Goal: Information Seeking & Learning: Learn about a topic

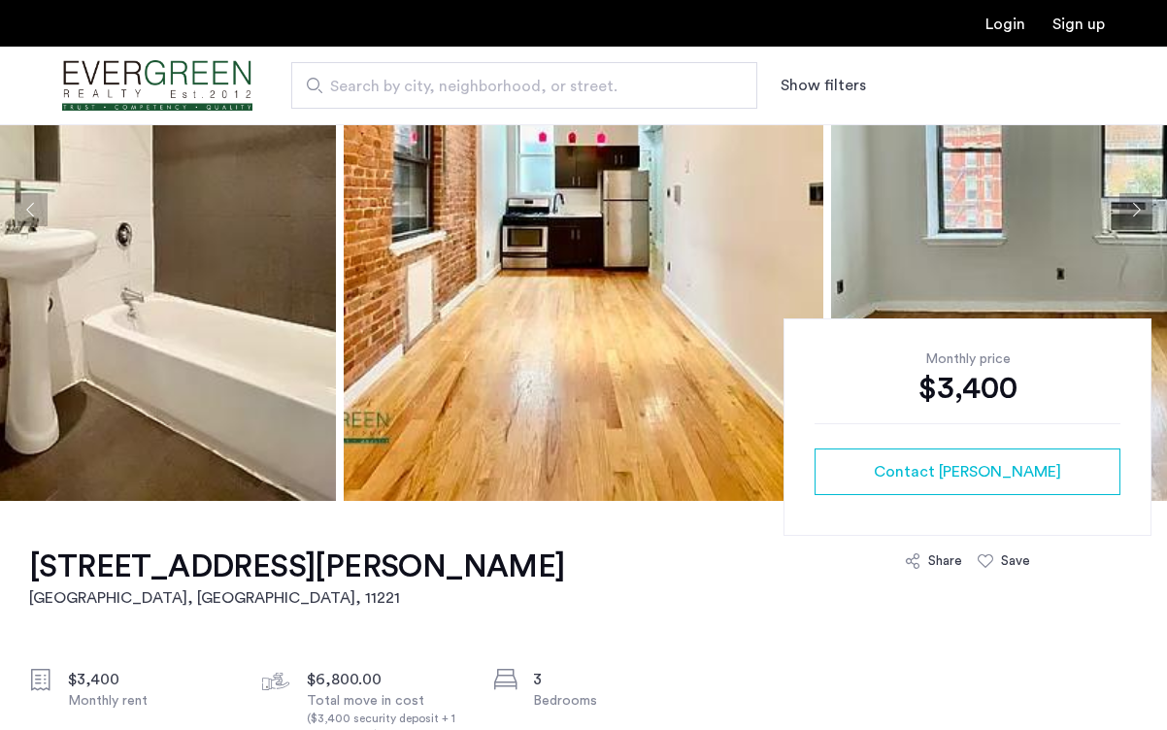
scroll to position [366, 0]
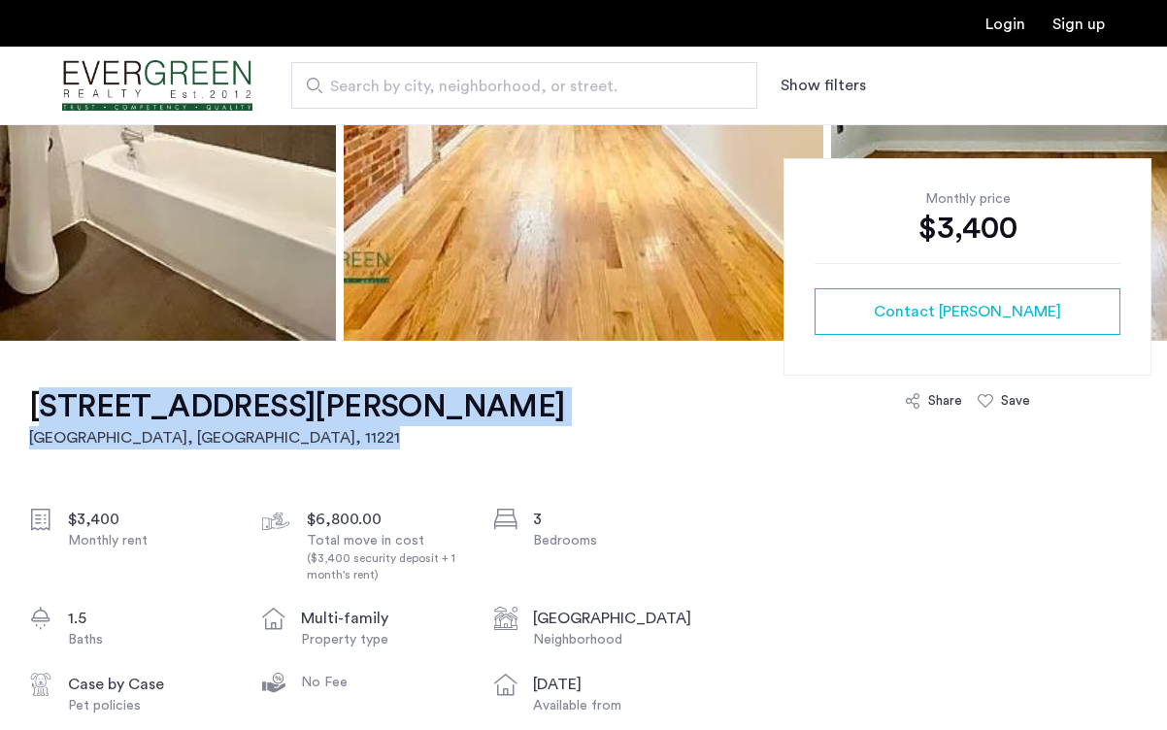
drag, startPoint x: 457, startPoint y: 416, endPoint x: 22, endPoint y: 400, distance: 435.3
copy link "1050 Putnam Avenue, Unit 2R Brooklyn, NY , 11221"
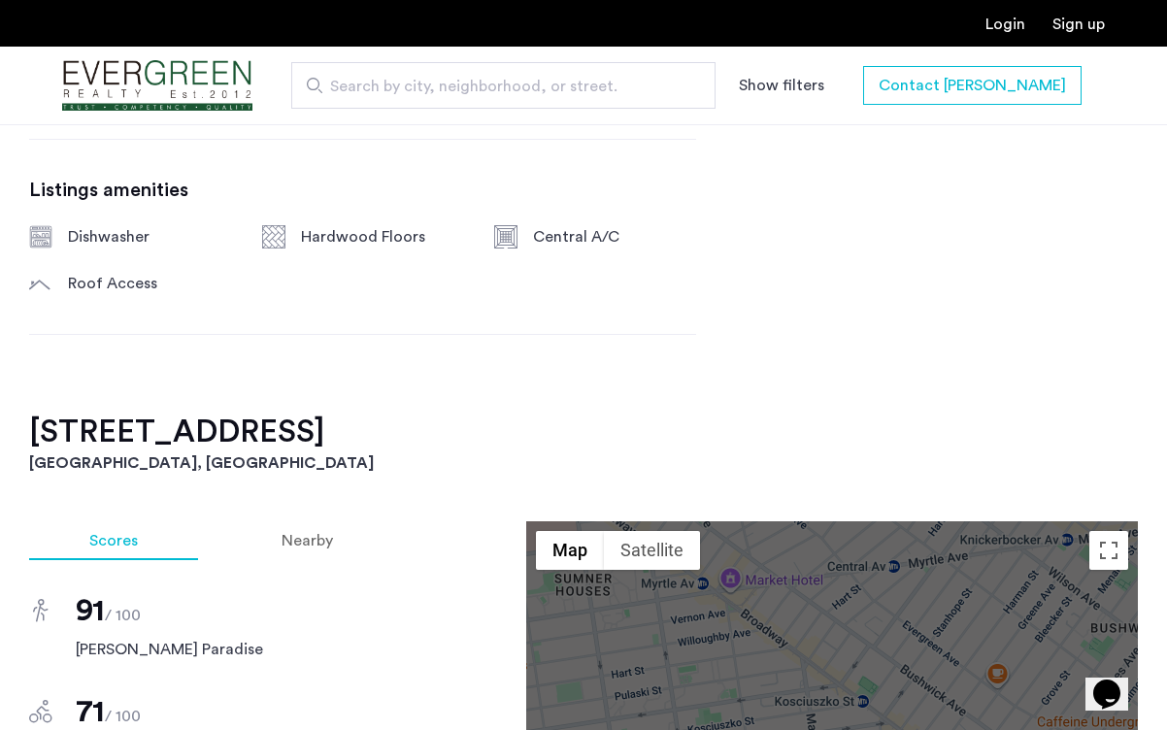
scroll to position [1189, 0]
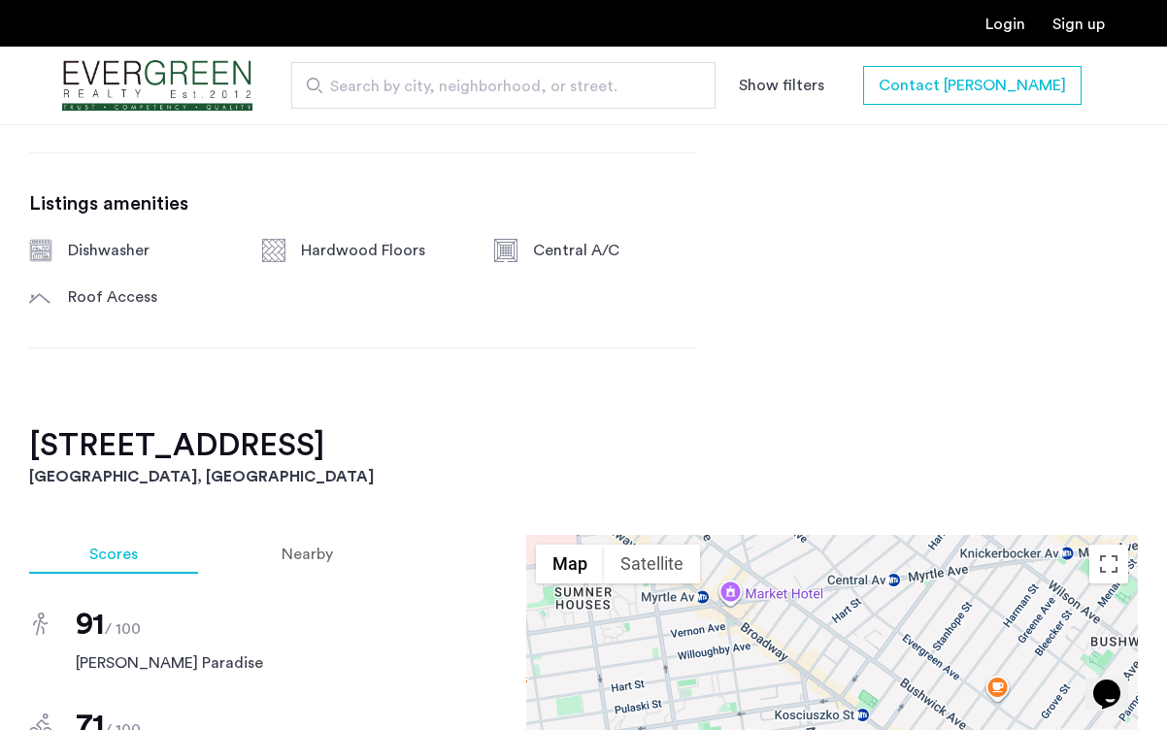
drag, startPoint x: 511, startPoint y: 455, endPoint x: 12, endPoint y: 448, distance: 499.2
click at [12, 448] on div "771 Lexington Avenue, Unit 4B Brooklyn, NY , 11221 $4,000 Monthly rent $8,000.0…" at bounding box center [583, 596] width 1167 height 2156
copy h2 "771 Lexington Avenue, Unit 4B"
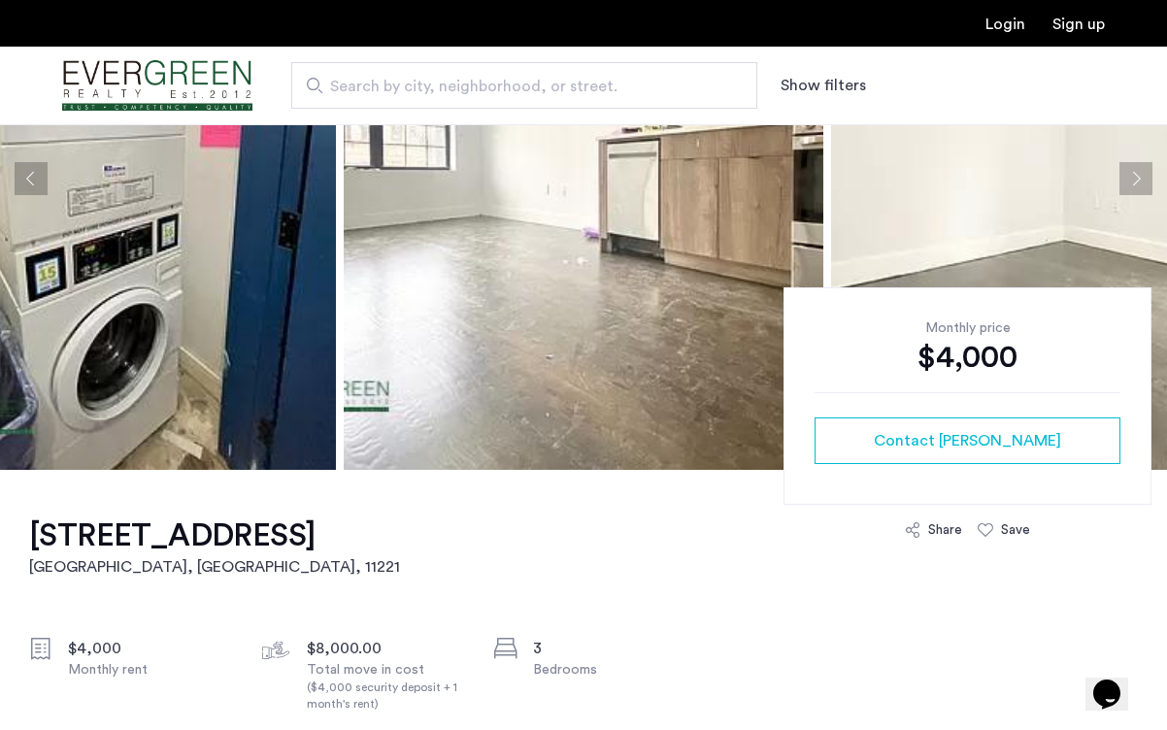
scroll to position [90, 0]
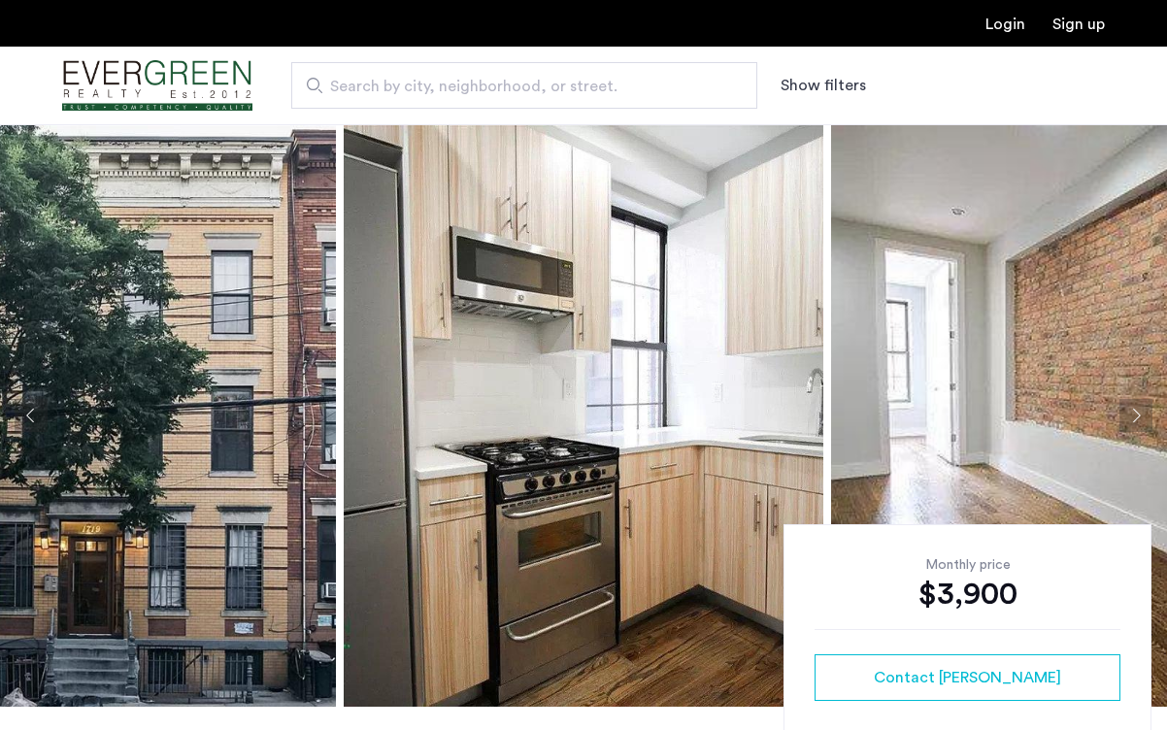
scroll to position [191, 0]
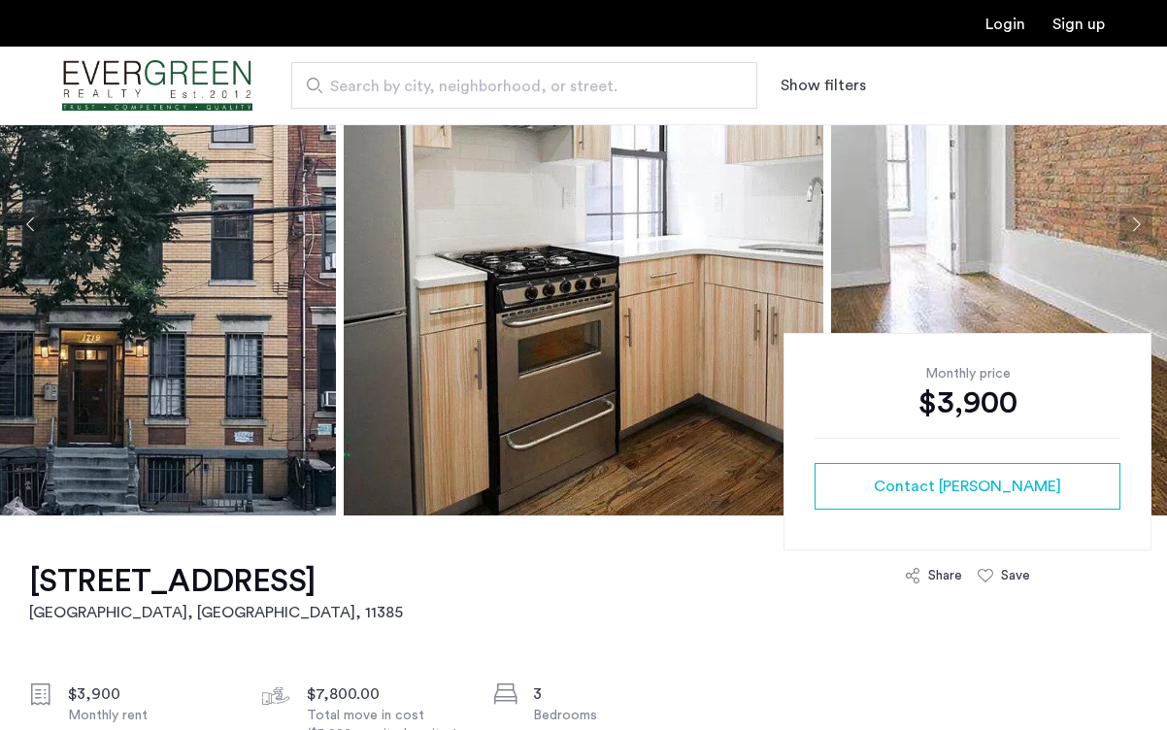
click at [1134, 228] on button "Next apartment" at bounding box center [1136, 224] width 33 height 33
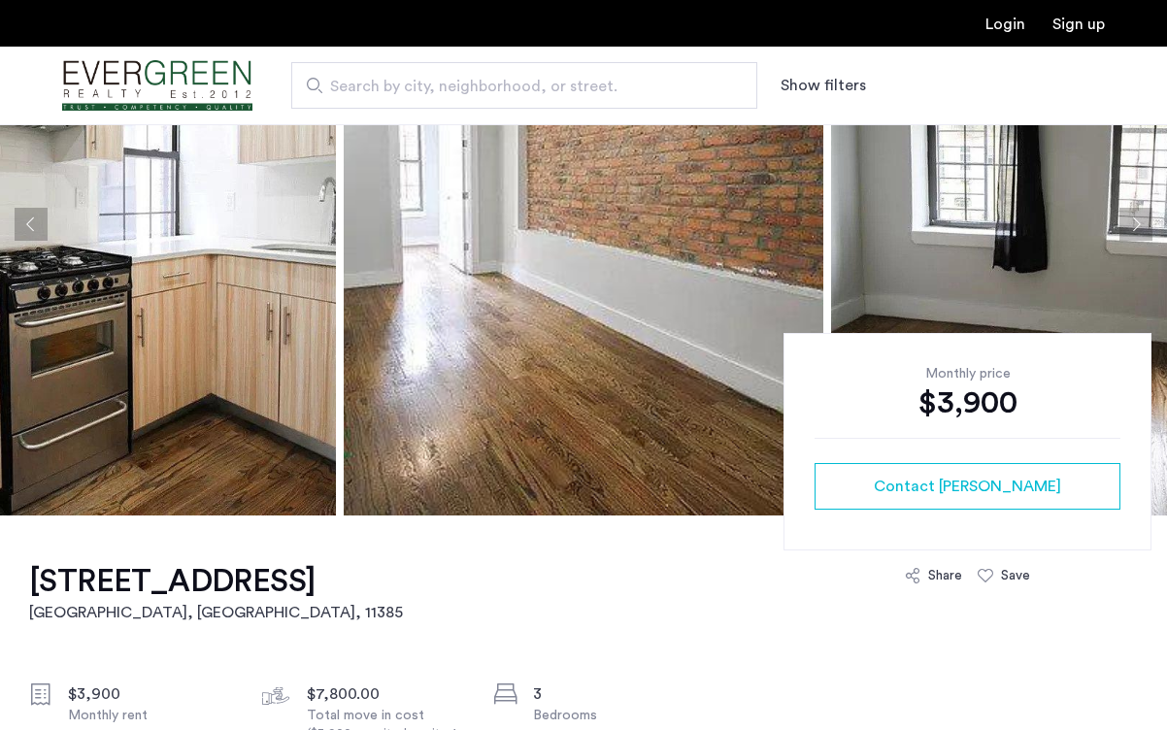
click at [1134, 228] on button "Next apartment" at bounding box center [1136, 224] width 33 height 33
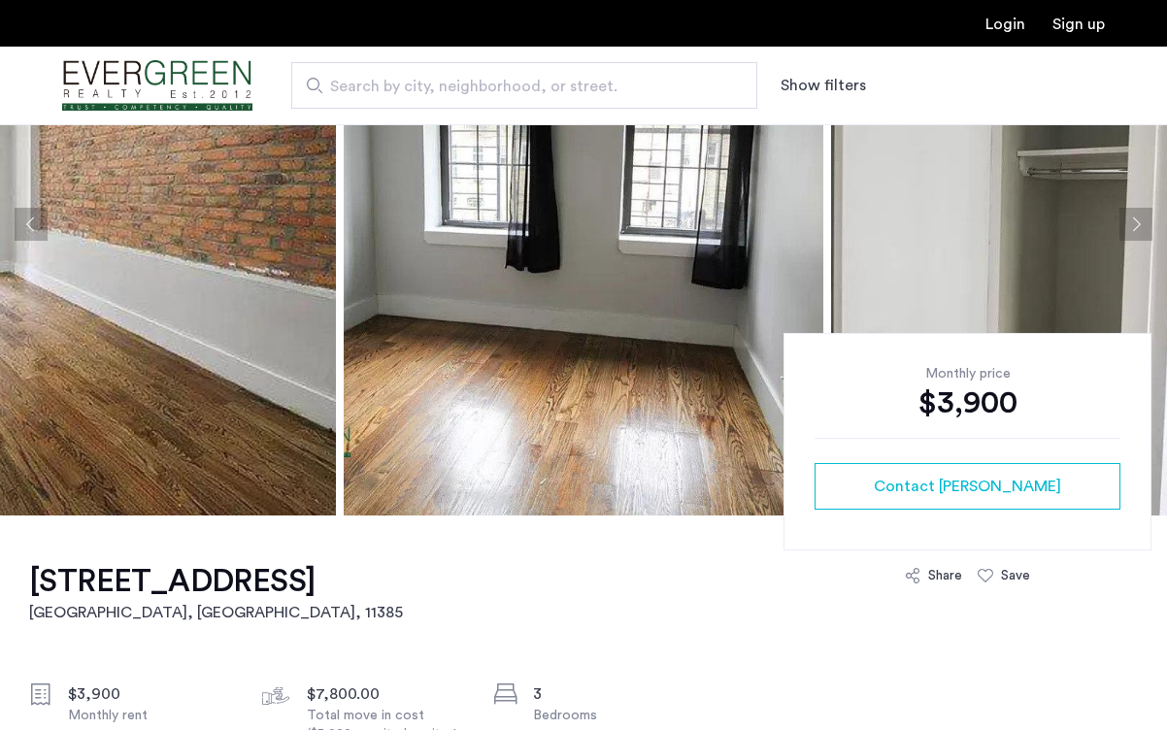
click at [1134, 228] on button "Next apartment" at bounding box center [1136, 224] width 33 height 33
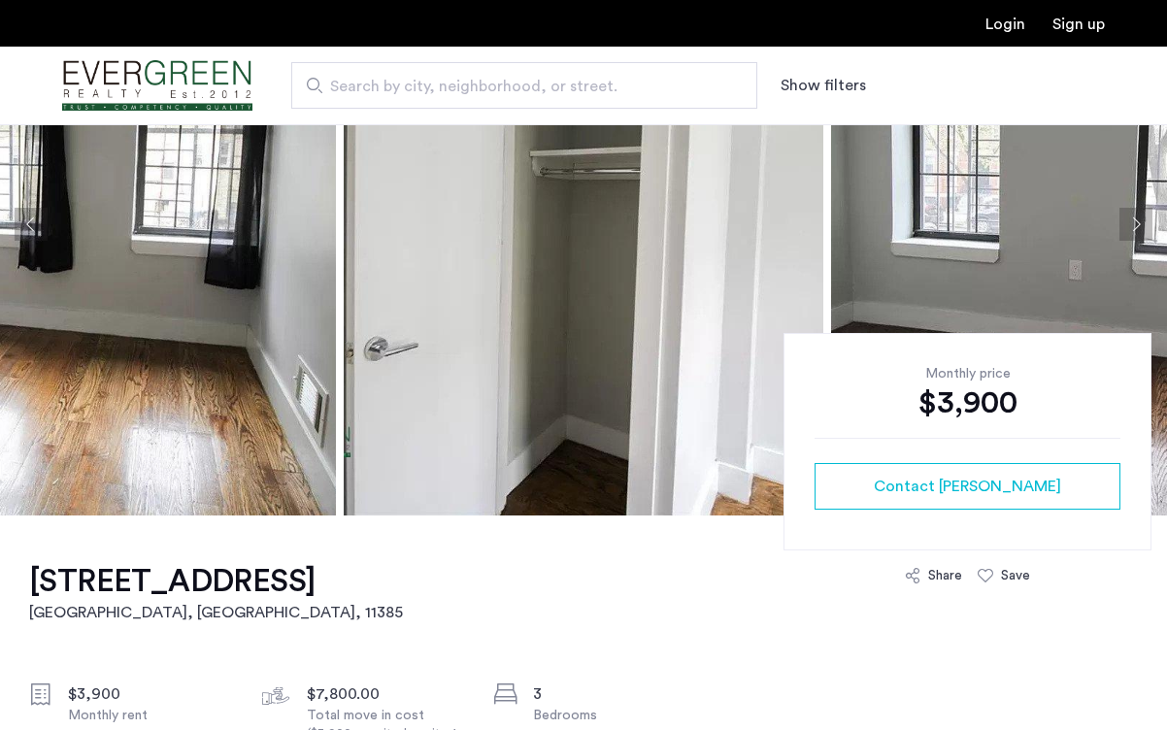
click at [1134, 228] on button "Next apartment" at bounding box center [1136, 224] width 33 height 33
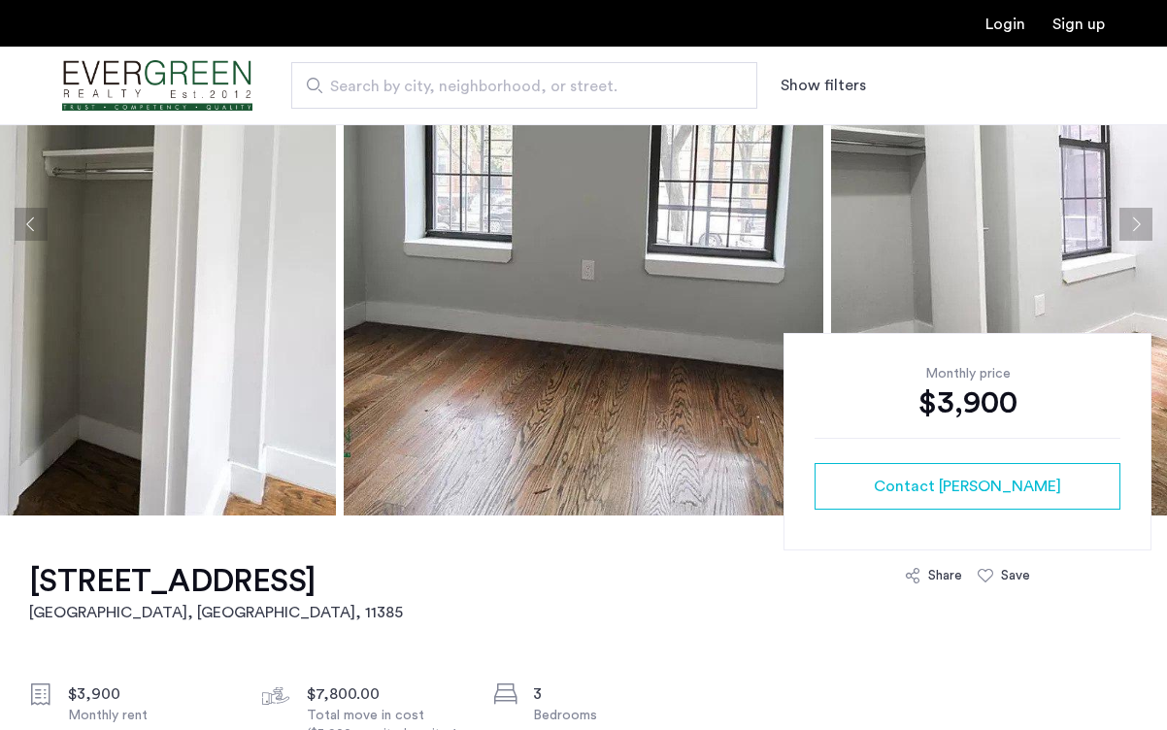
click at [1134, 228] on button "Next apartment" at bounding box center [1136, 224] width 33 height 33
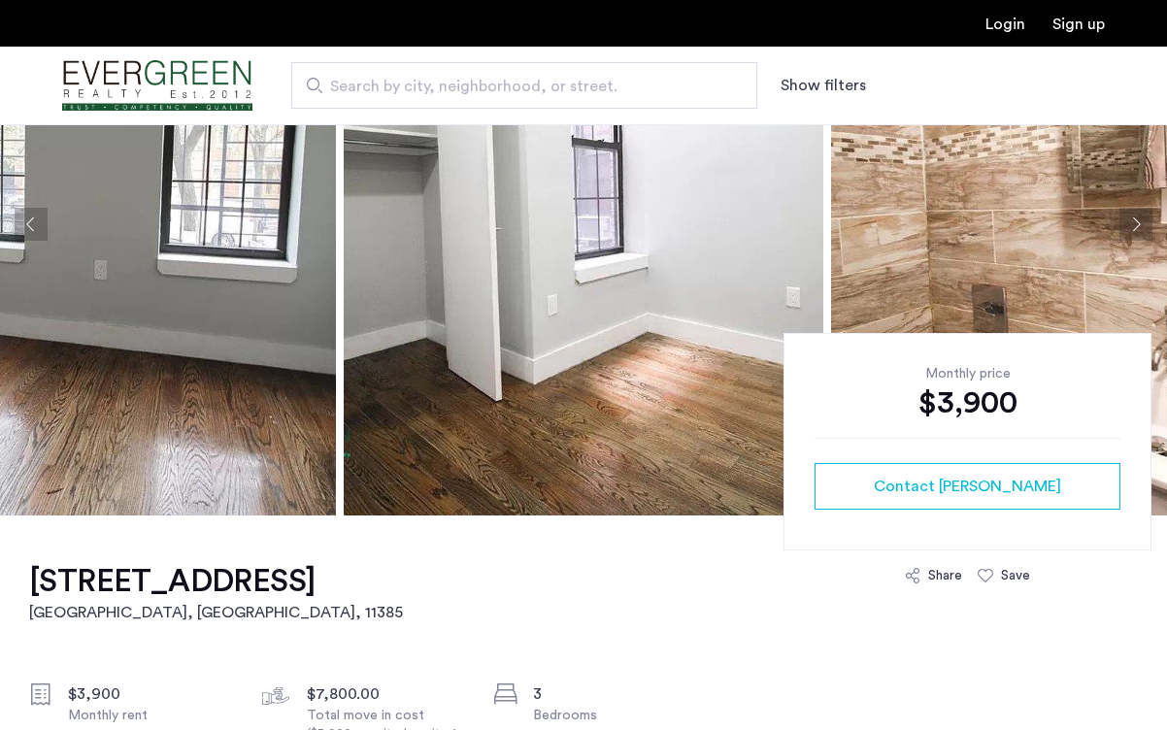
click at [1134, 228] on button "Next apartment" at bounding box center [1136, 224] width 33 height 33
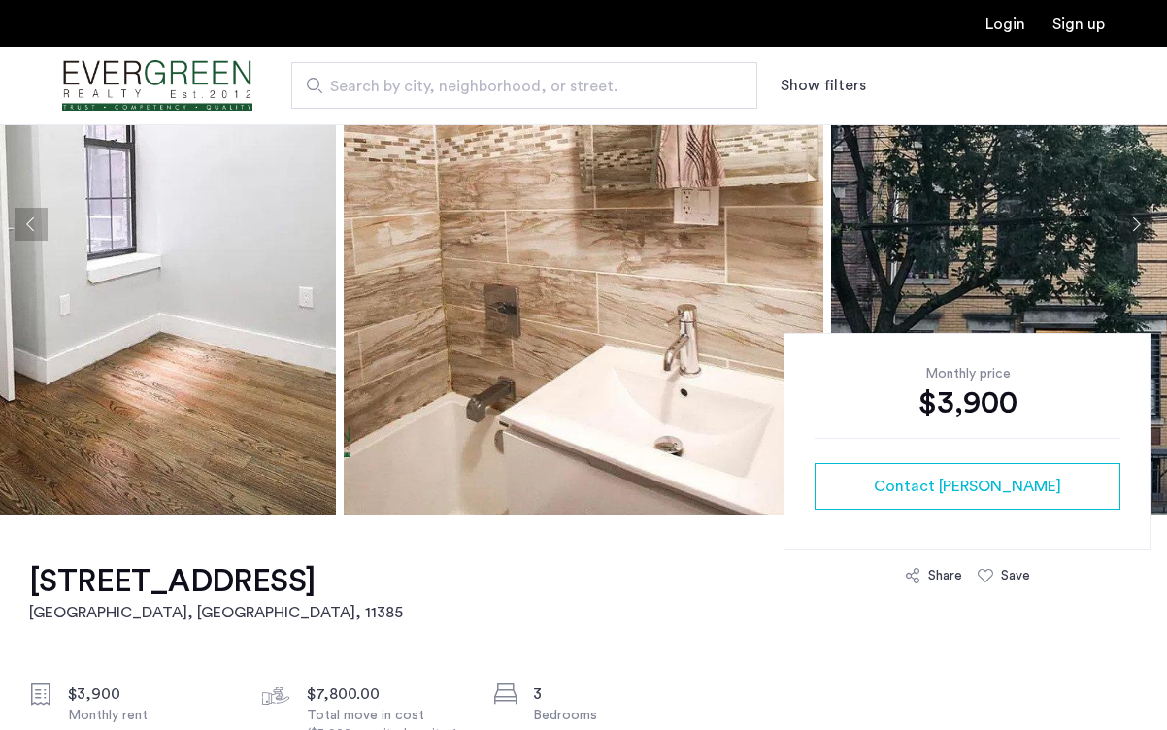
click at [1134, 228] on button "Next apartment" at bounding box center [1136, 224] width 33 height 33
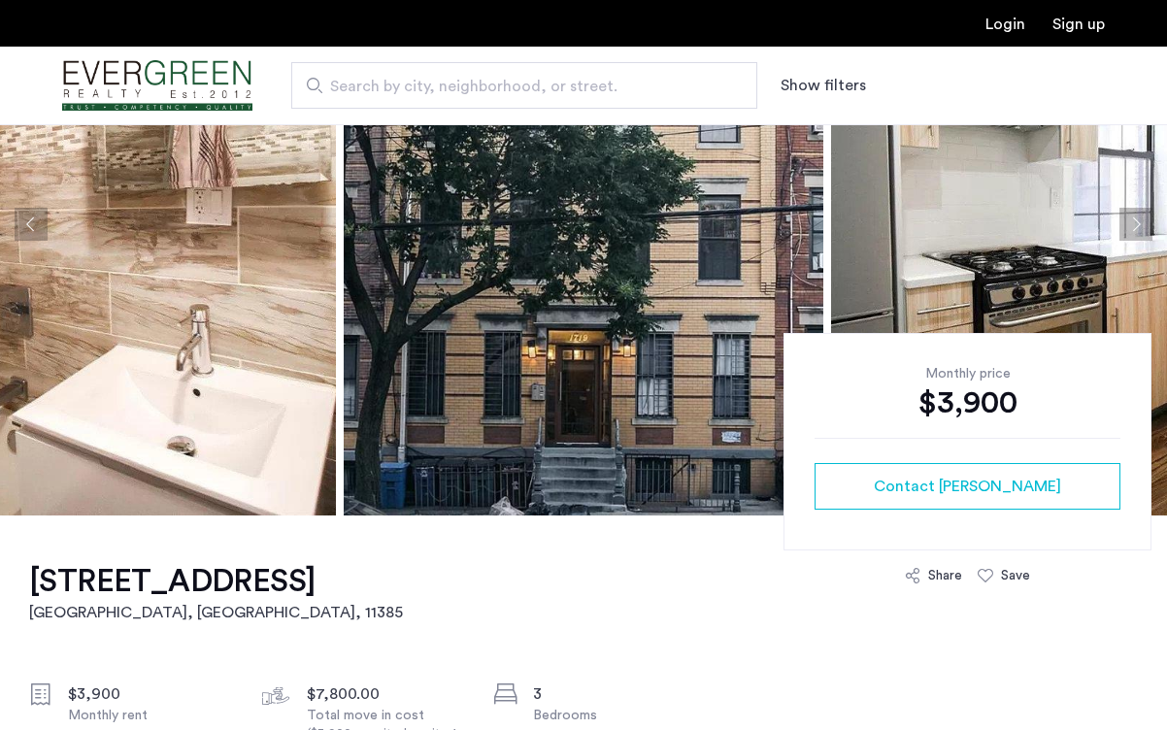
click at [1134, 228] on button "Next apartment" at bounding box center [1136, 224] width 33 height 33
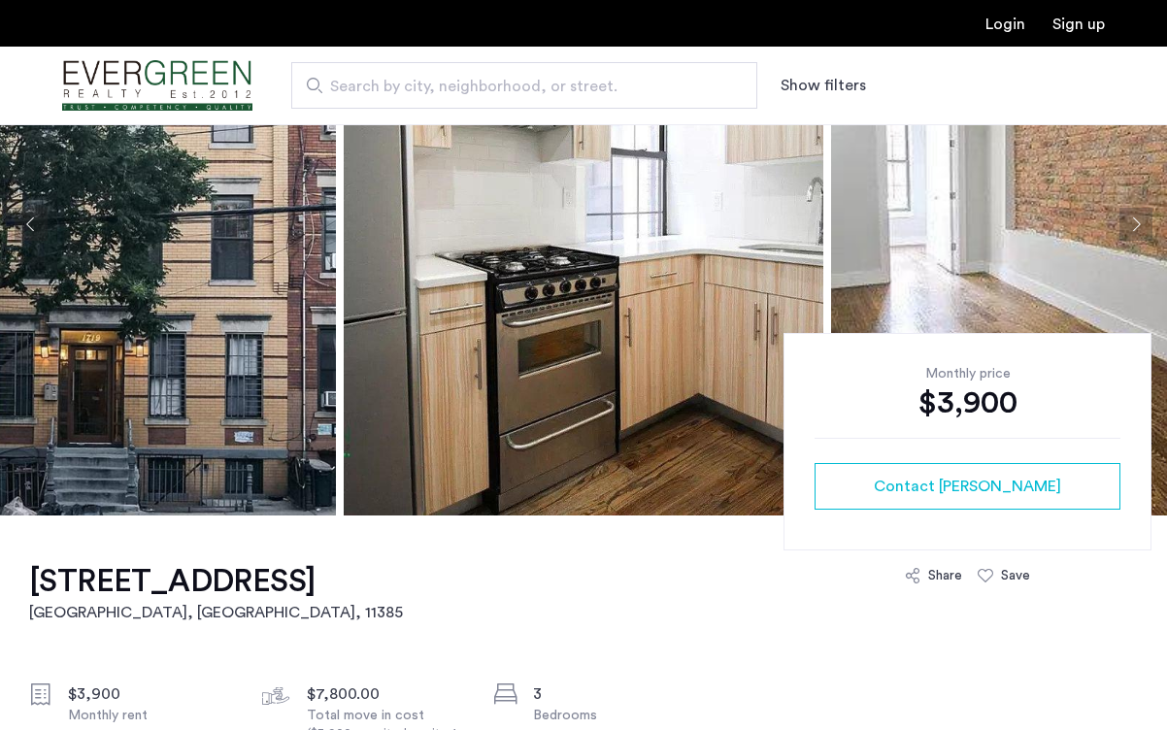
click at [1134, 228] on button "Next apartment" at bounding box center [1136, 224] width 33 height 33
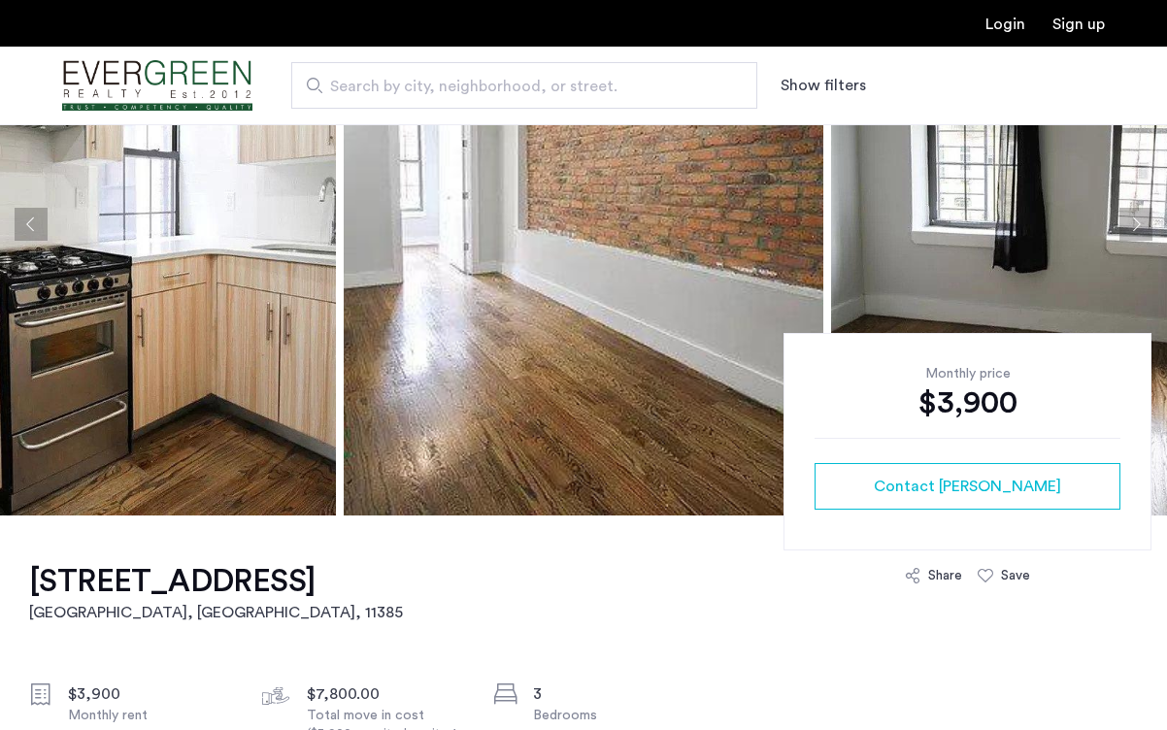
click at [1134, 228] on button "Next apartment" at bounding box center [1136, 224] width 33 height 33
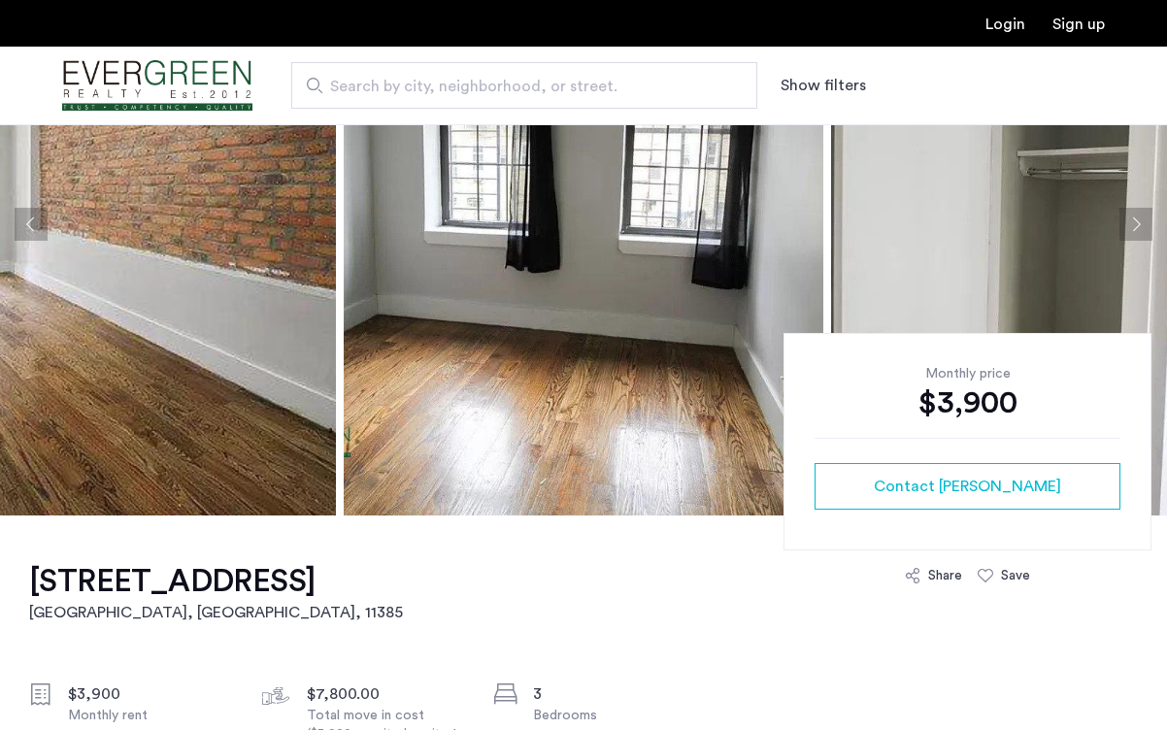
click at [1134, 228] on button "Next apartment" at bounding box center [1136, 224] width 33 height 33
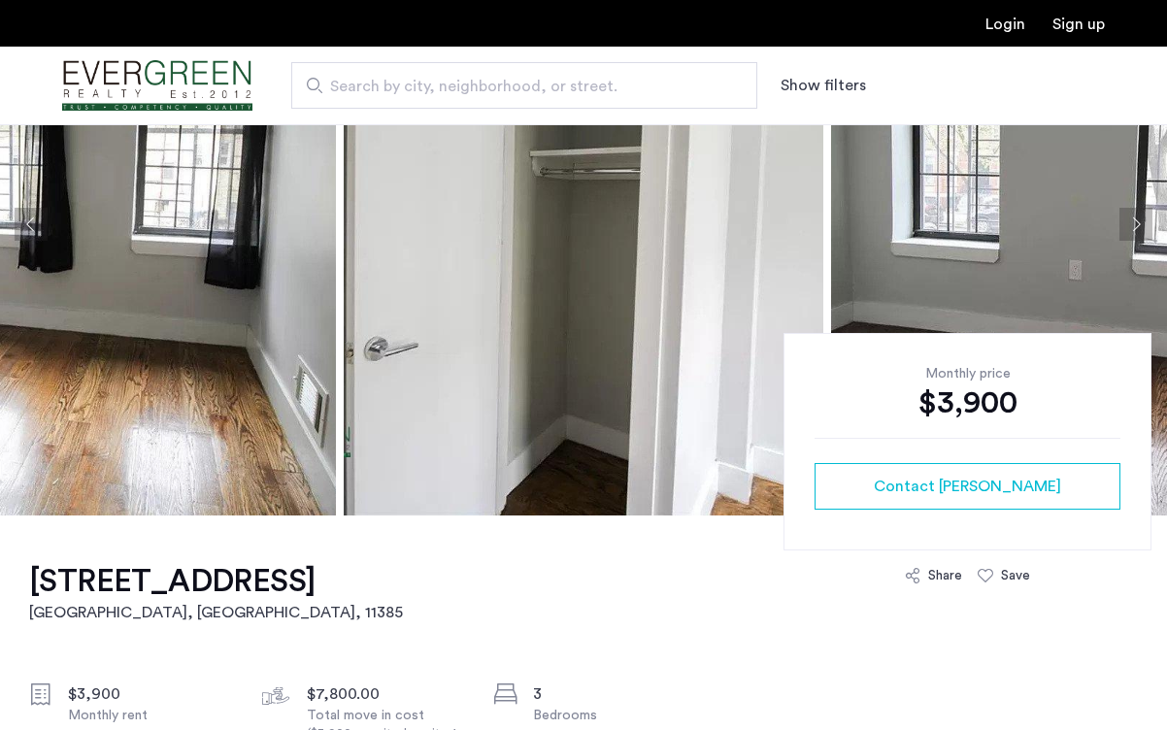
scroll to position [671, 0]
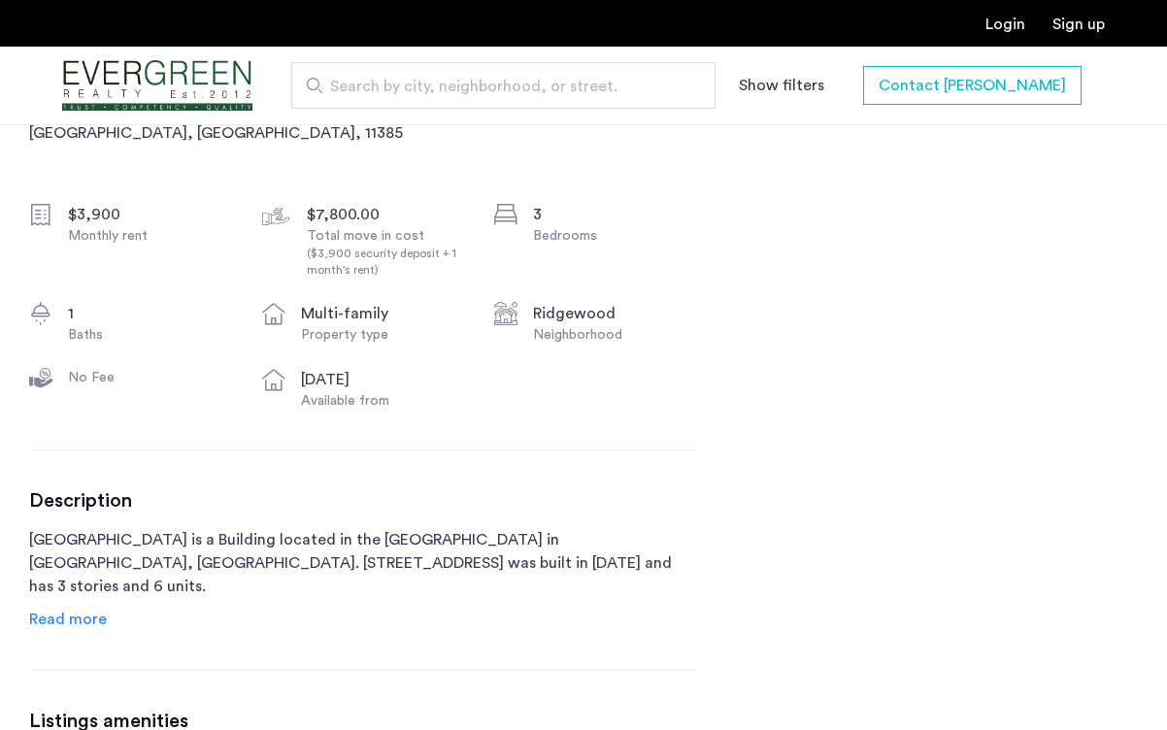
click at [64, 616] on span "Read more" at bounding box center [68, 620] width 78 height 16
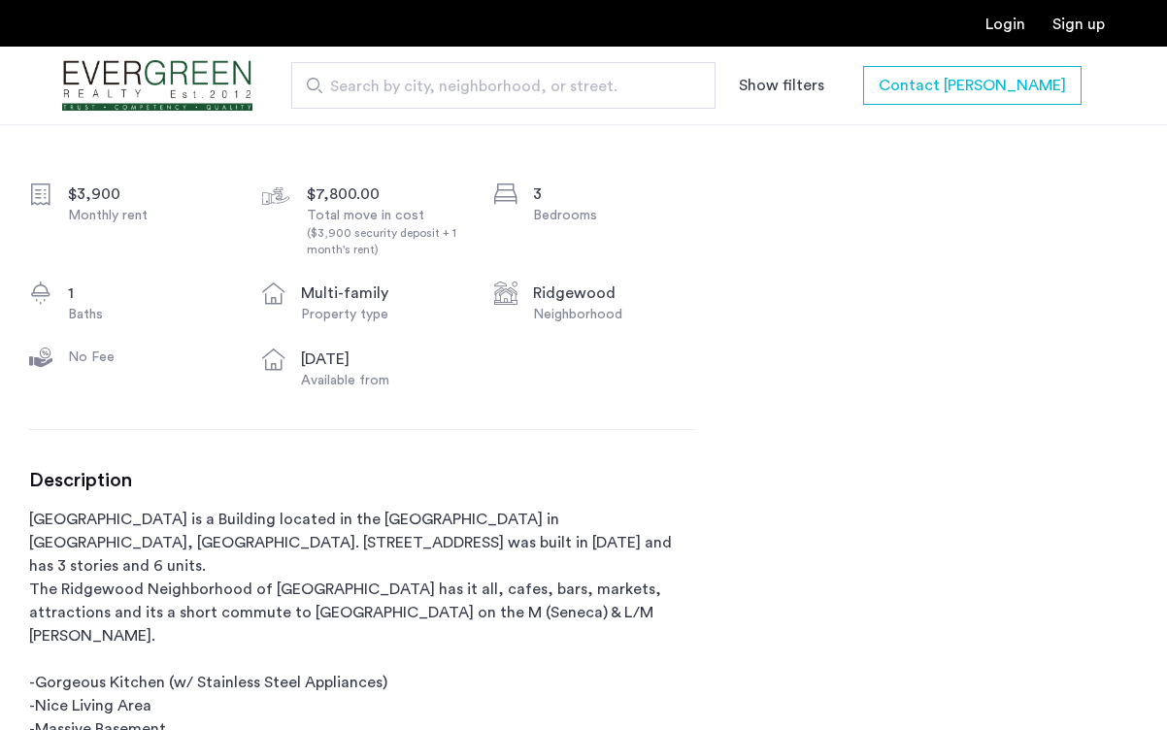
scroll to position [1055, 0]
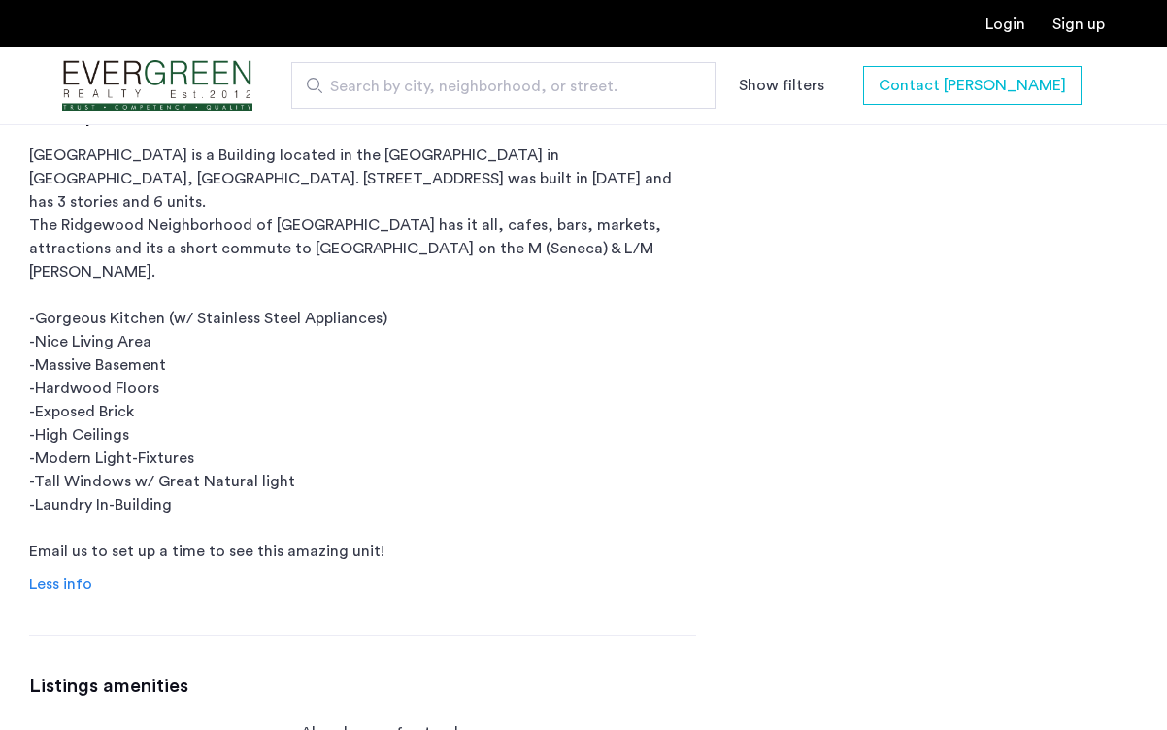
click at [50, 577] on span "Less info" at bounding box center [60, 585] width 63 height 16
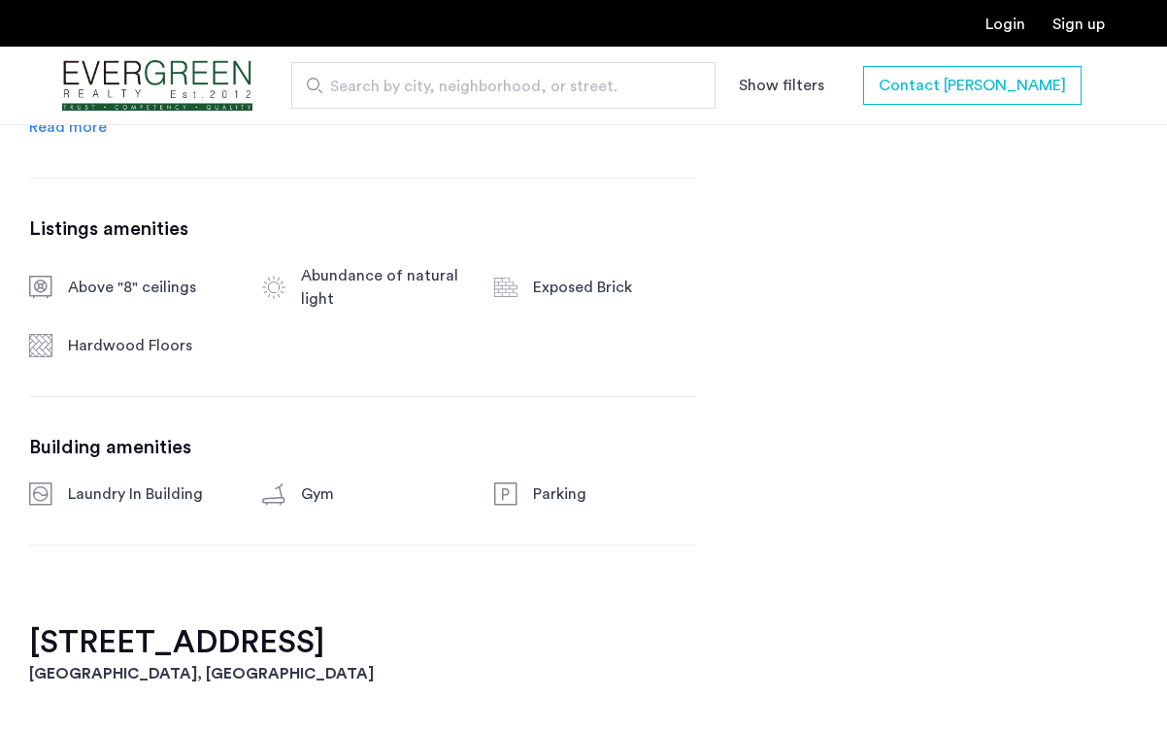
scroll to position [1730, 0]
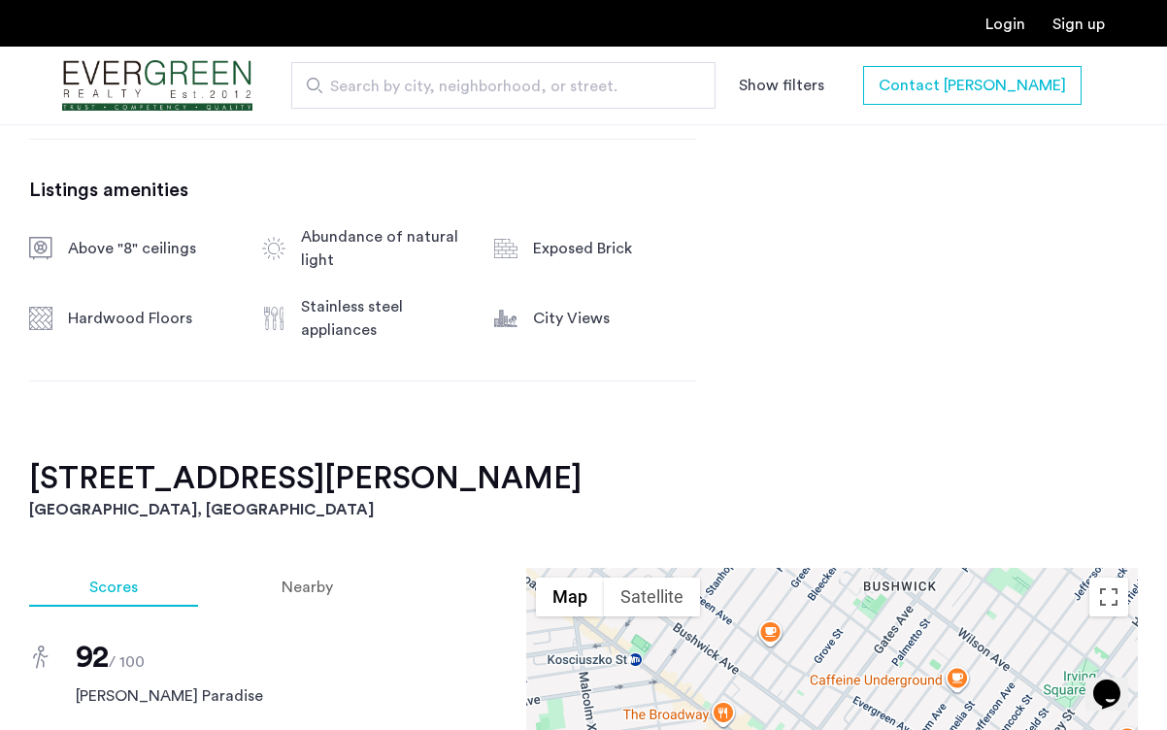
scroll to position [1486, 0]
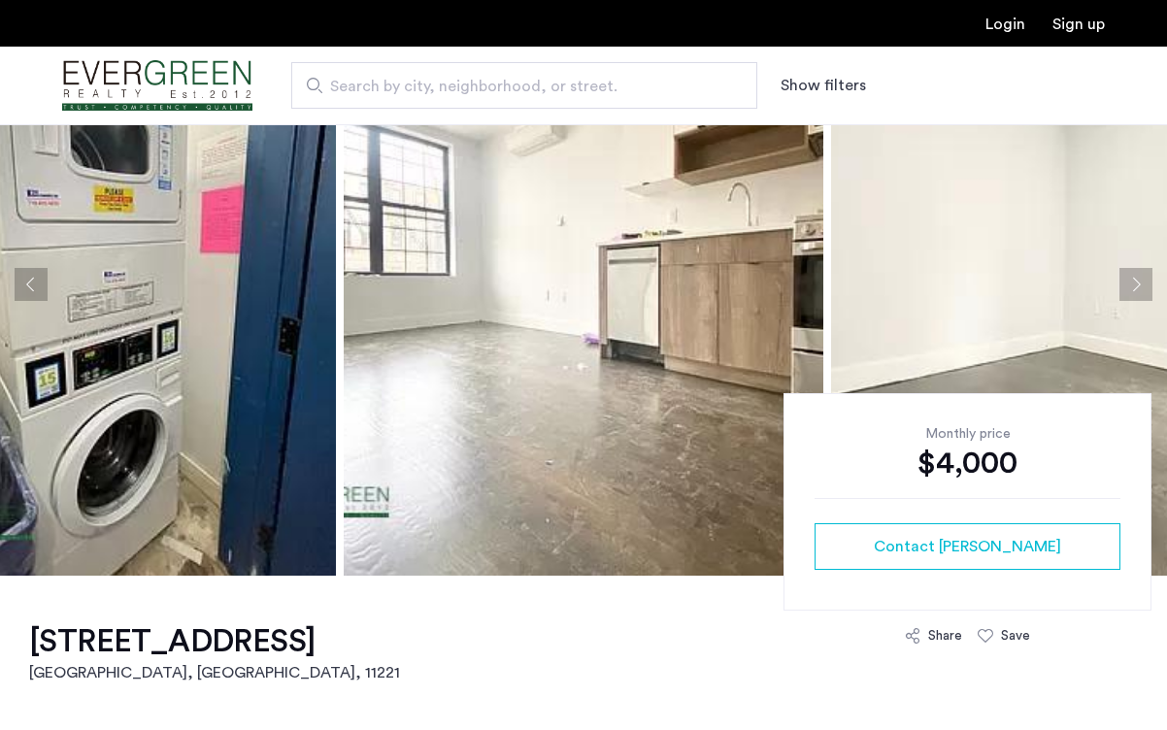
scroll to position [110, 0]
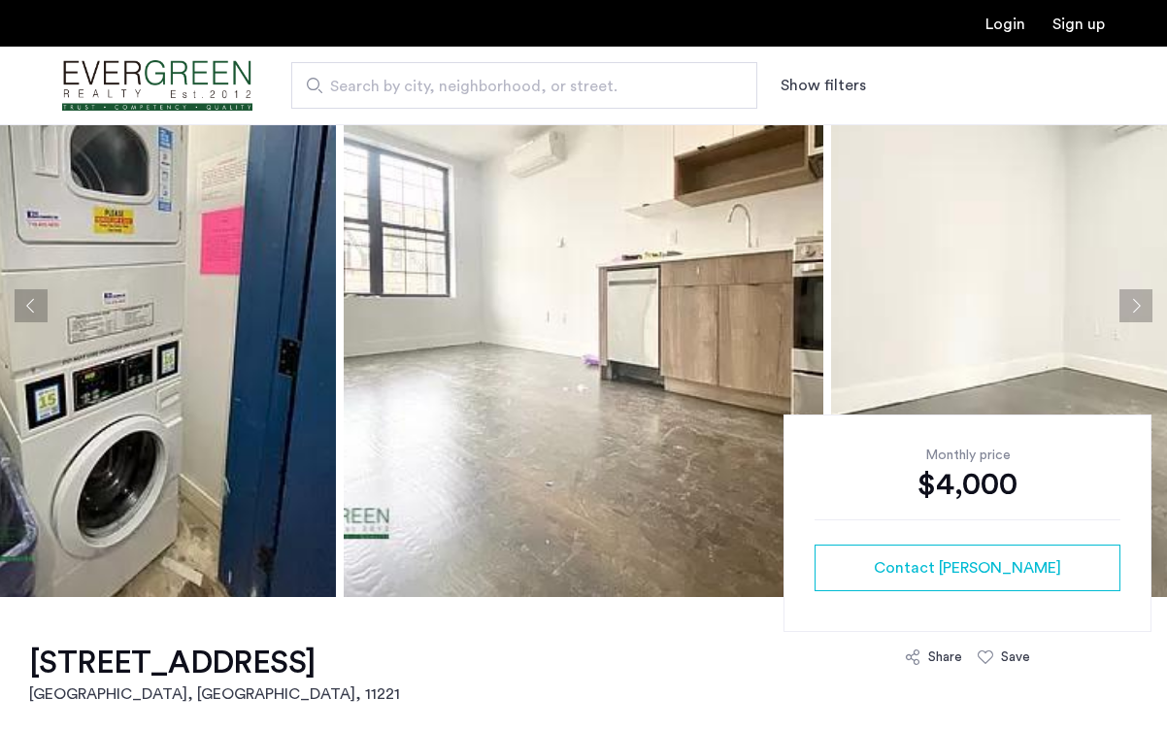
click at [1126, 308] on button "Next apartment" at bounding box center [1136, 305] width 33 height 33
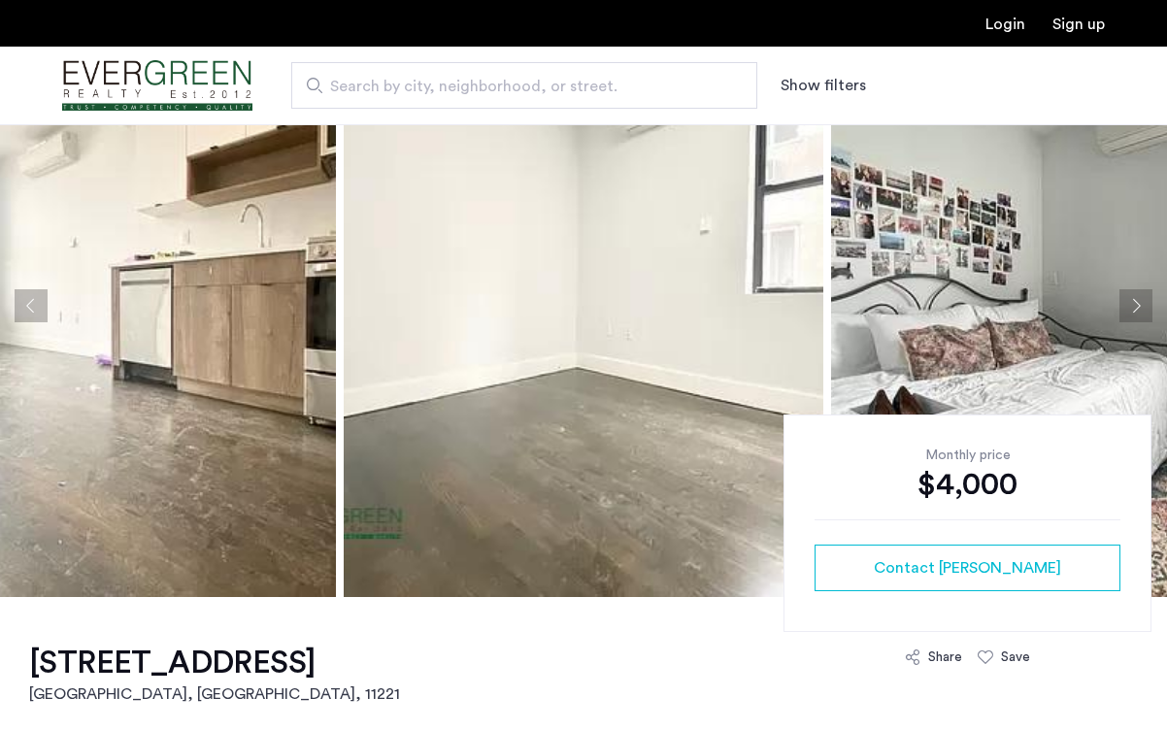
click at [1126, 308] on button "Next apartment" at bounding box center [1136, 305] width 33 height 33
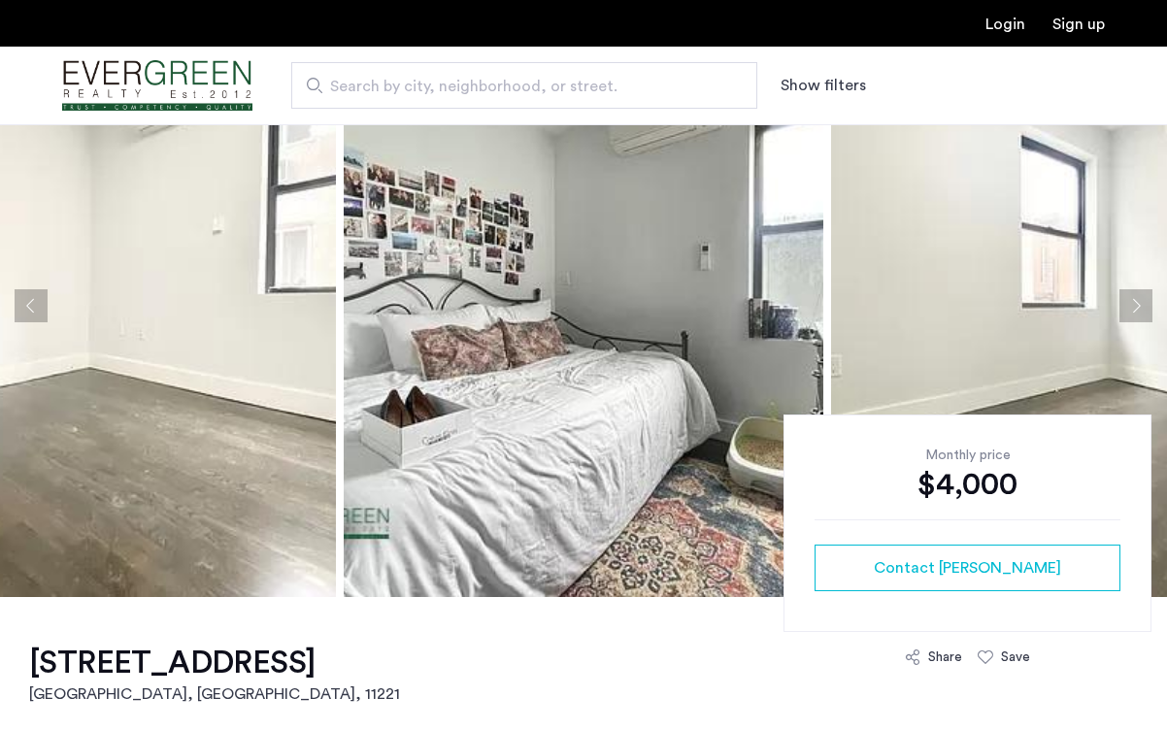
click at [1126, 308] on button "Next apartment" at bounding box center [1136, 305] width 33 height 33
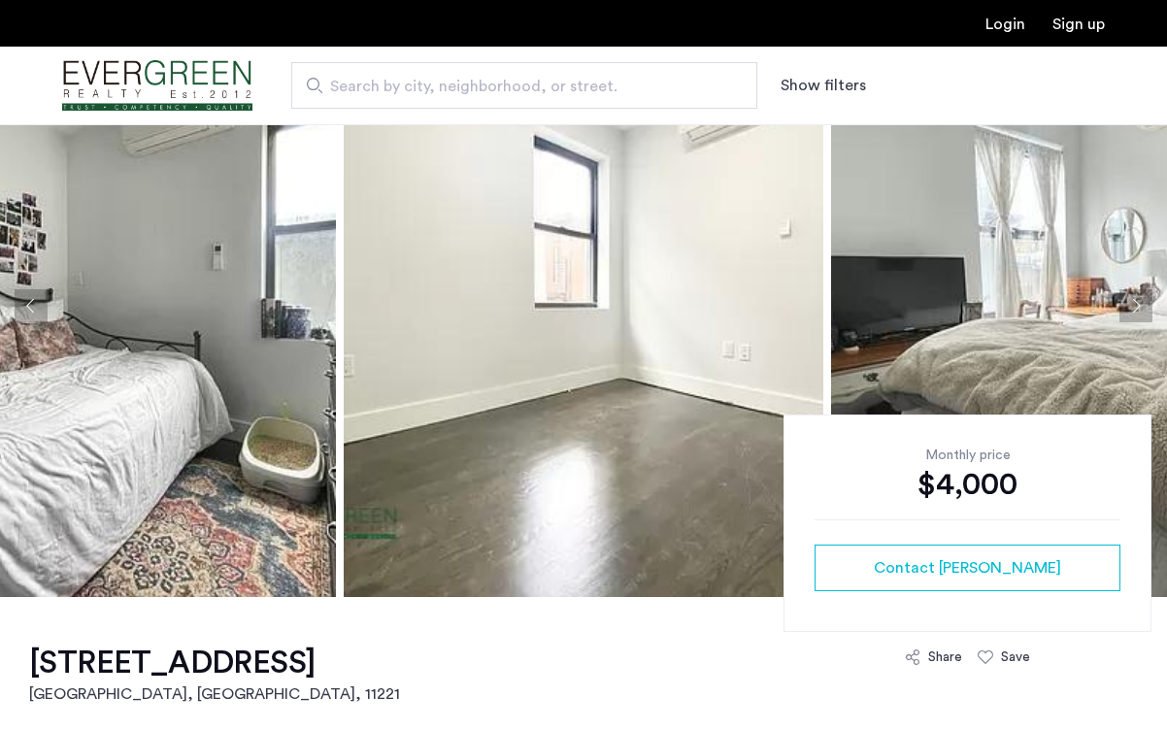
click at [1126, 308] on button "Next apartment" at bounding box center [1136, 305] width 33 height 33
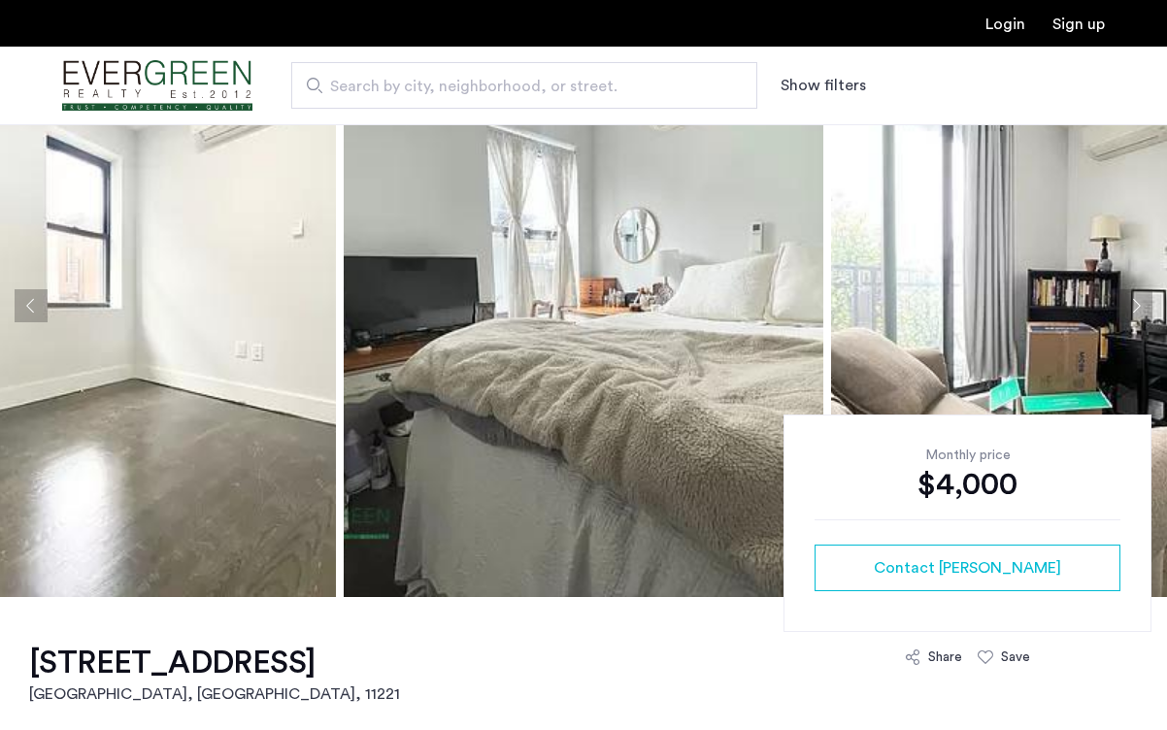
click at [1126, 308] on button "Next apartment" at bounding box center [1136, 305] width 33 height 33
click at [1132, 310] on button "Next apartment" at bounding box center [1136, 305] width 33 height 33
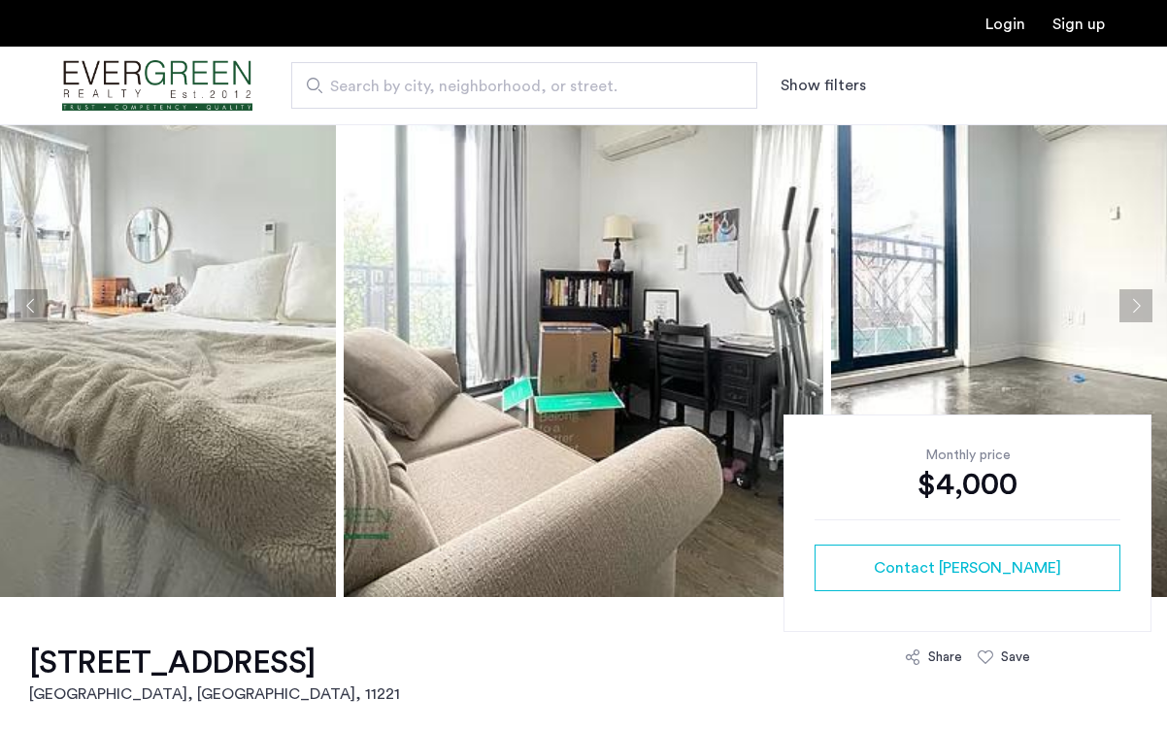
click at [1132, 310] on button "Next apartment" at bounding box center [1136, 305] width 33 height 33
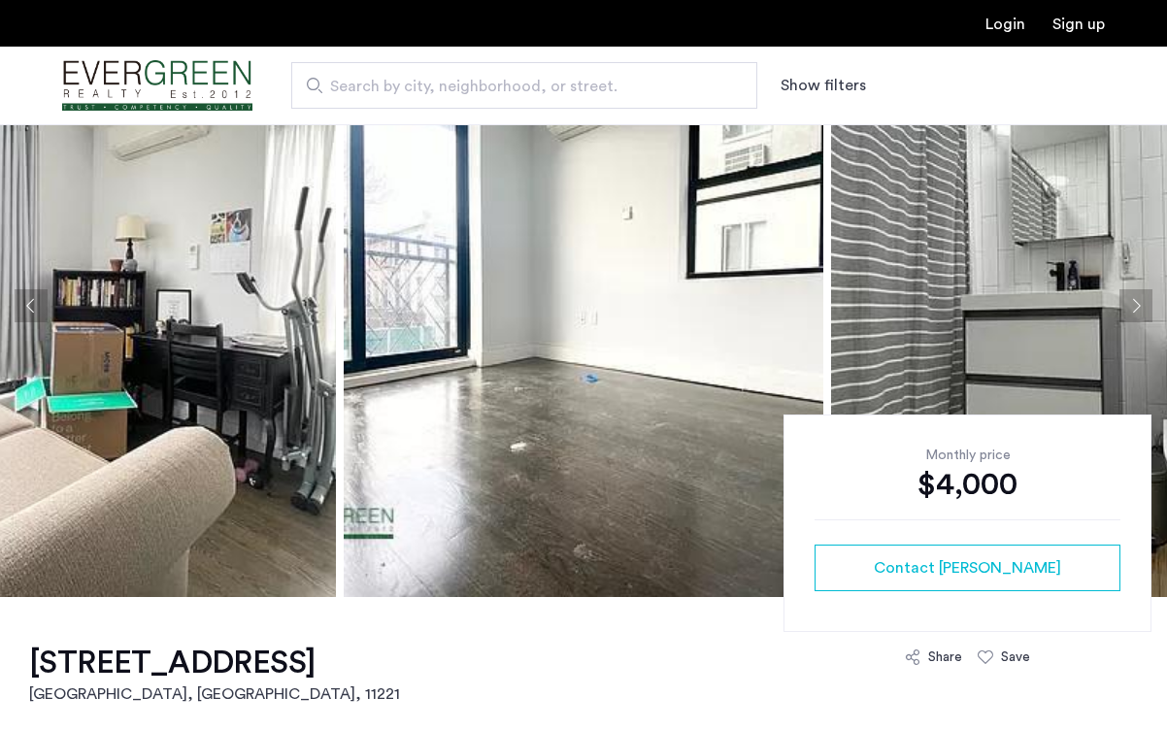
click at [1132, 310] on button "Next apartment" at bounding box center [1136, 305] width 33 height 33
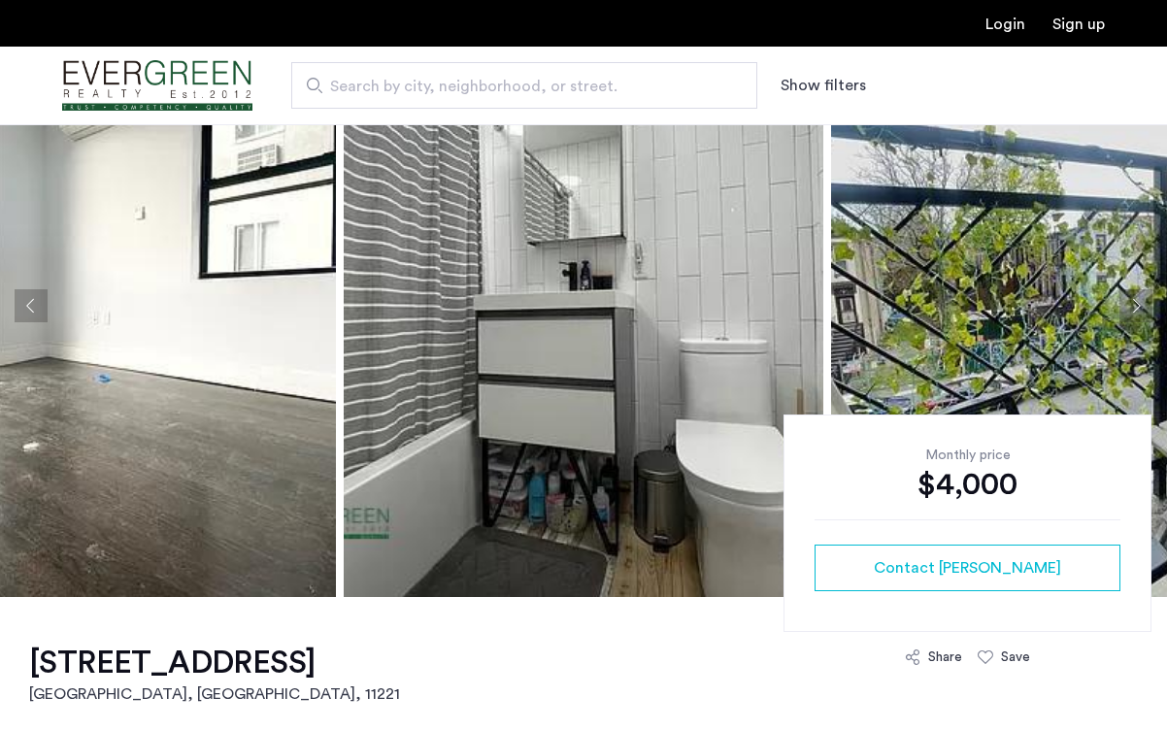
click at [1132, 310] on button "Next apartment" at bounding box center [1136, 305] width 33 height 33
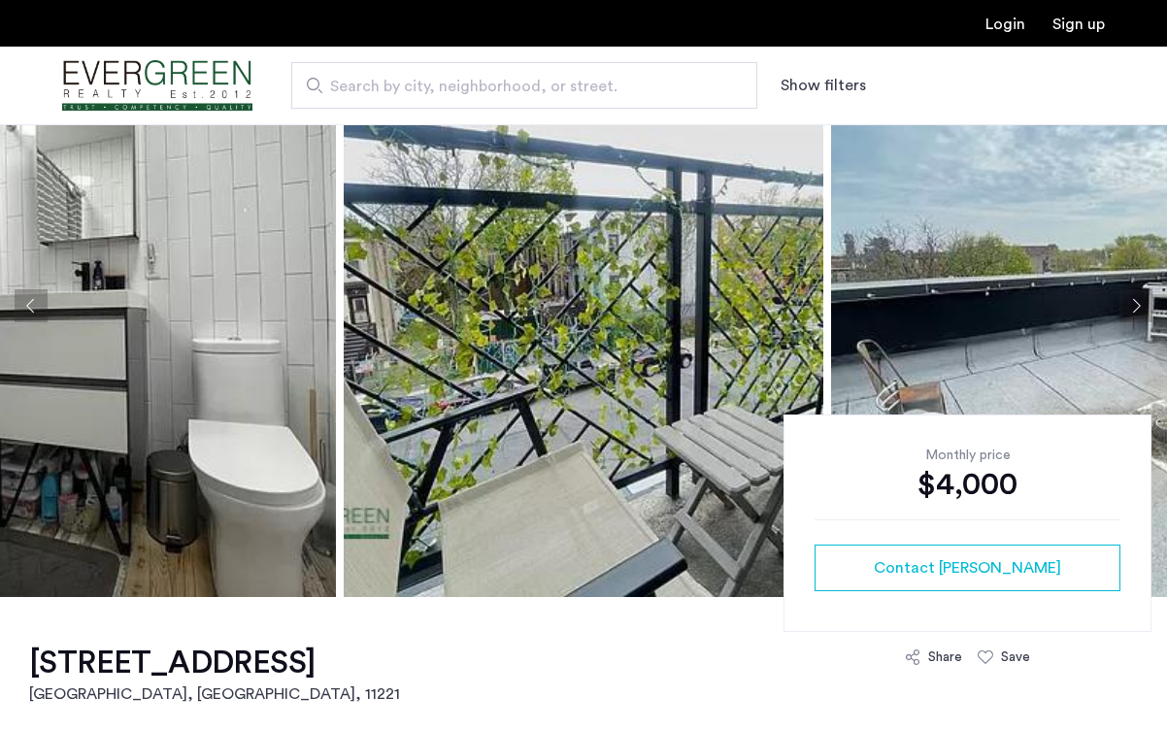
click at [1132, 310] on button "Next apartment" at bounding box center [1136, 305] width 33 height 33
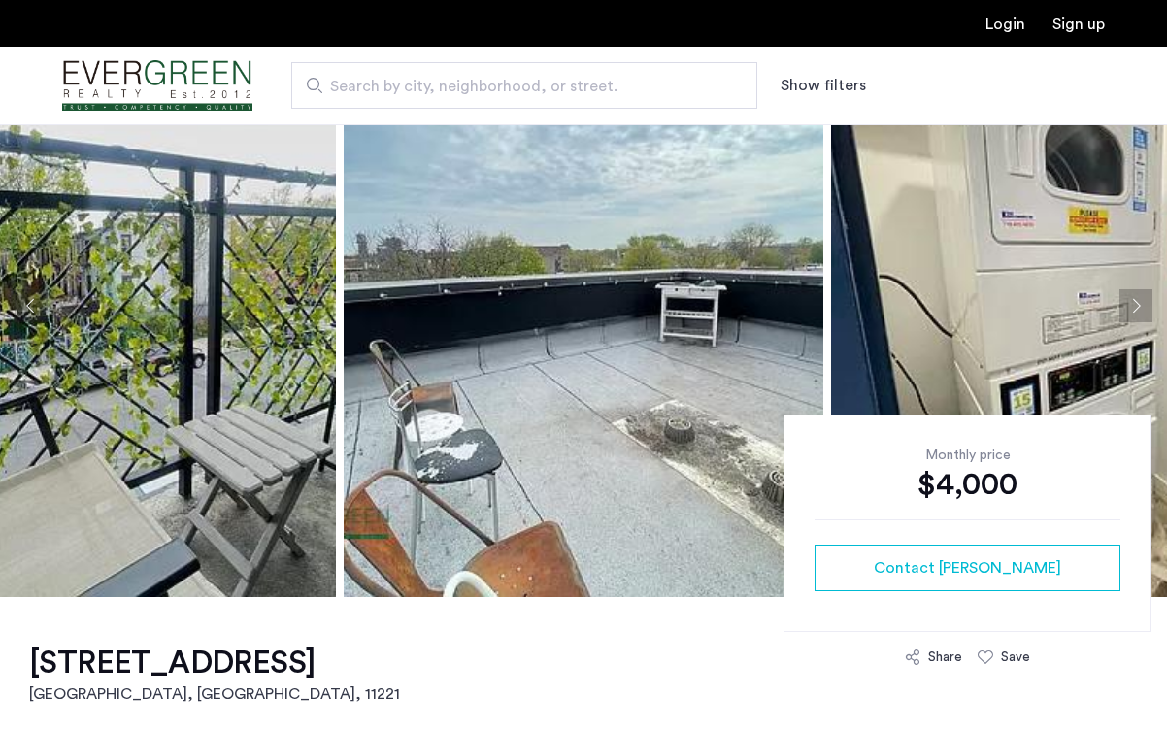
click at [1132, 310] on button "Next apartment" at bounding box center [1136, 305] width 33 height 33
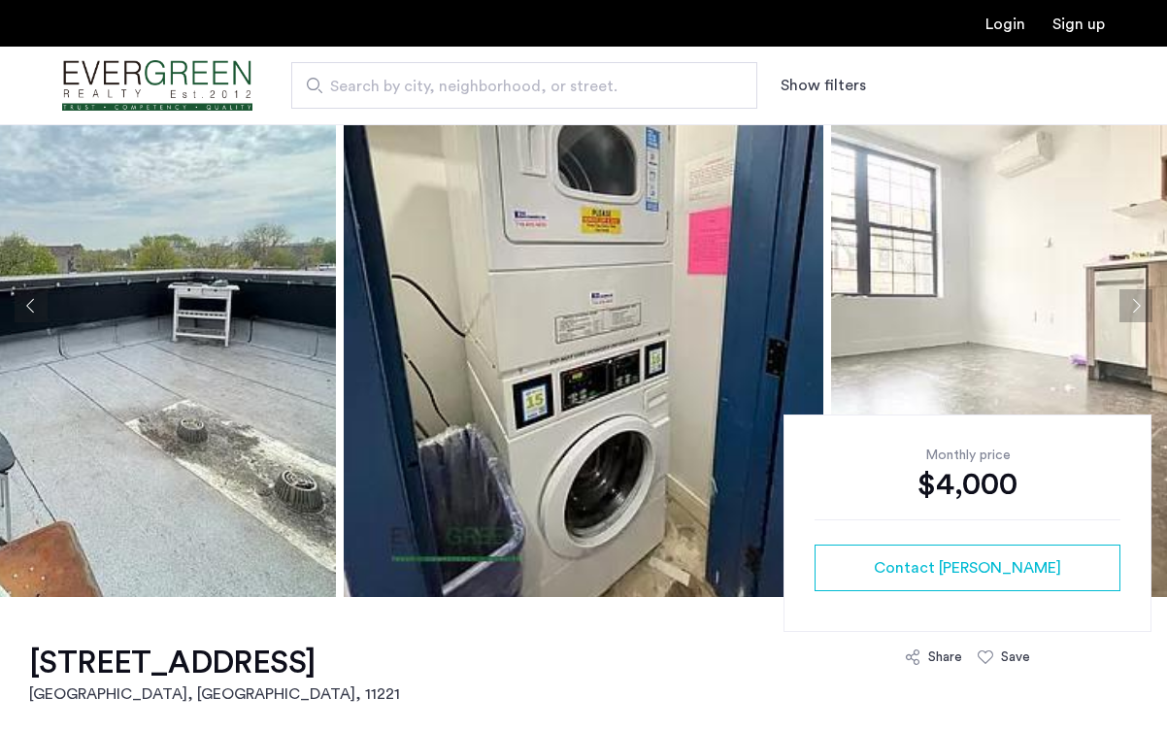
click at [1132, 310] on button "Next apartment" at bounding box center [1136, 305] width 33 height 33
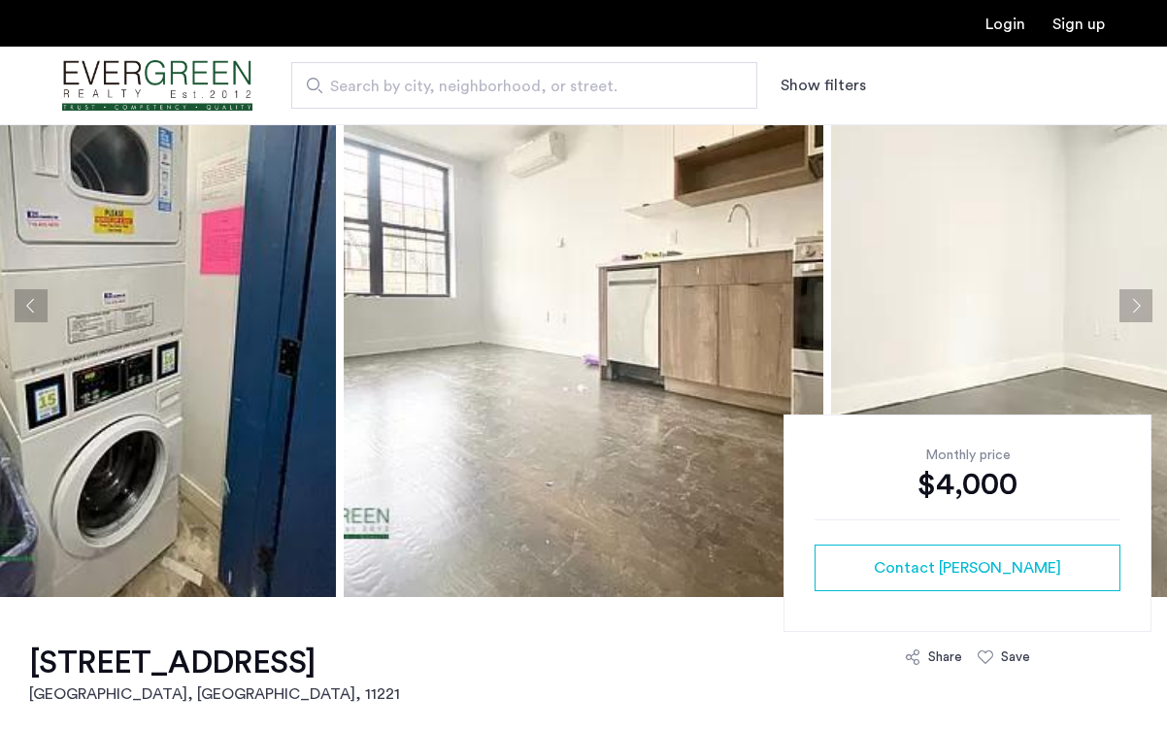
click at [1132, 310] on button "Next apartment" at bounding box center [1136, 305] width 33 height 33
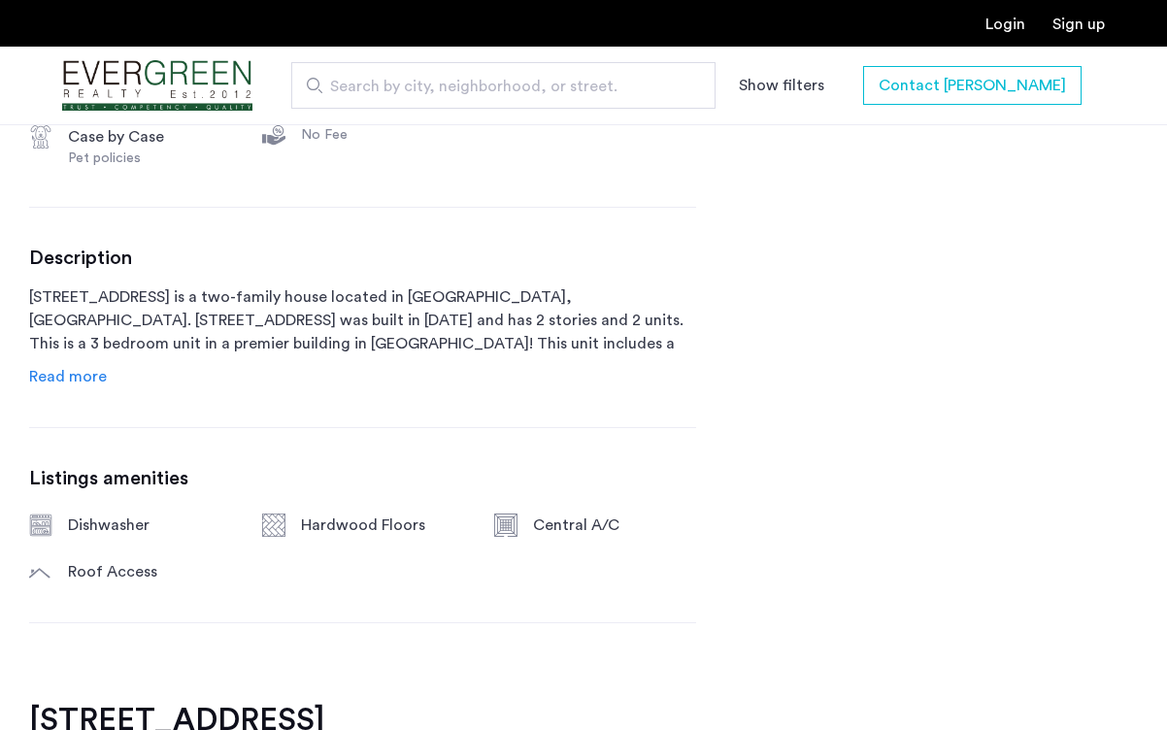
scroll to position [918, 0]
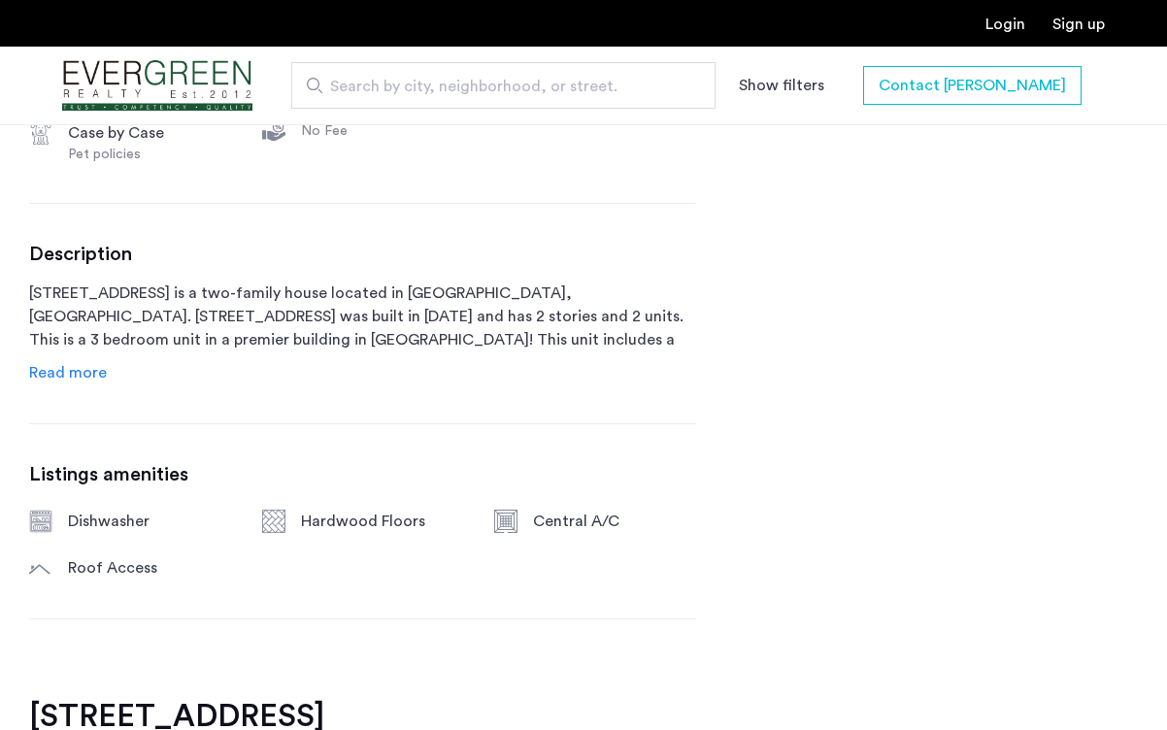
click at [86, 375] on span "Read more" at bounding box center [68, 373] width 78 height 16
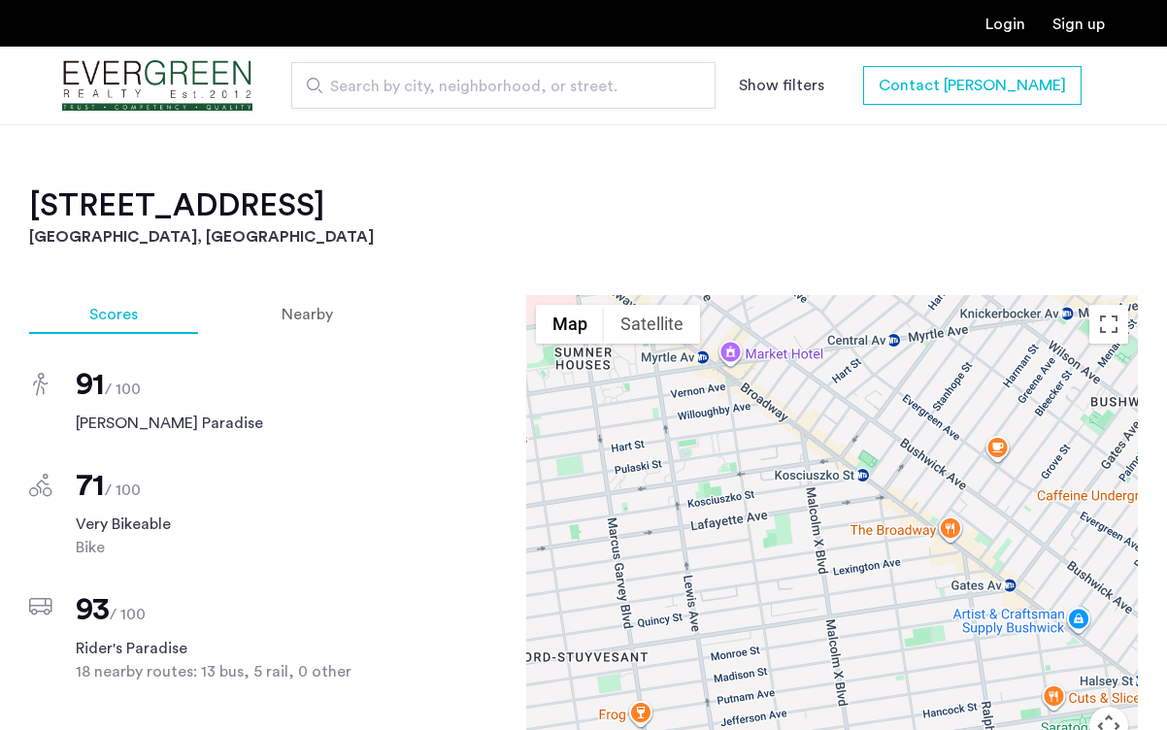
scroll to position [1798, 0]
